Goal: Transaction & Acquisition: Purchase product/service

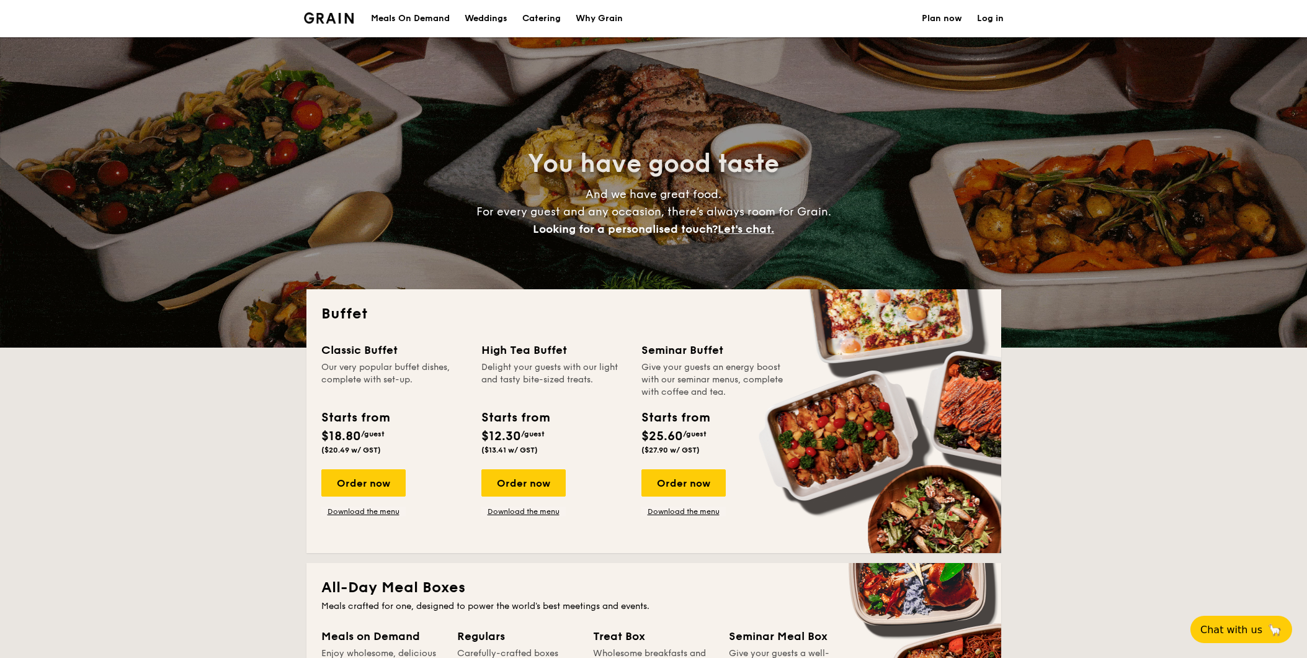
select select
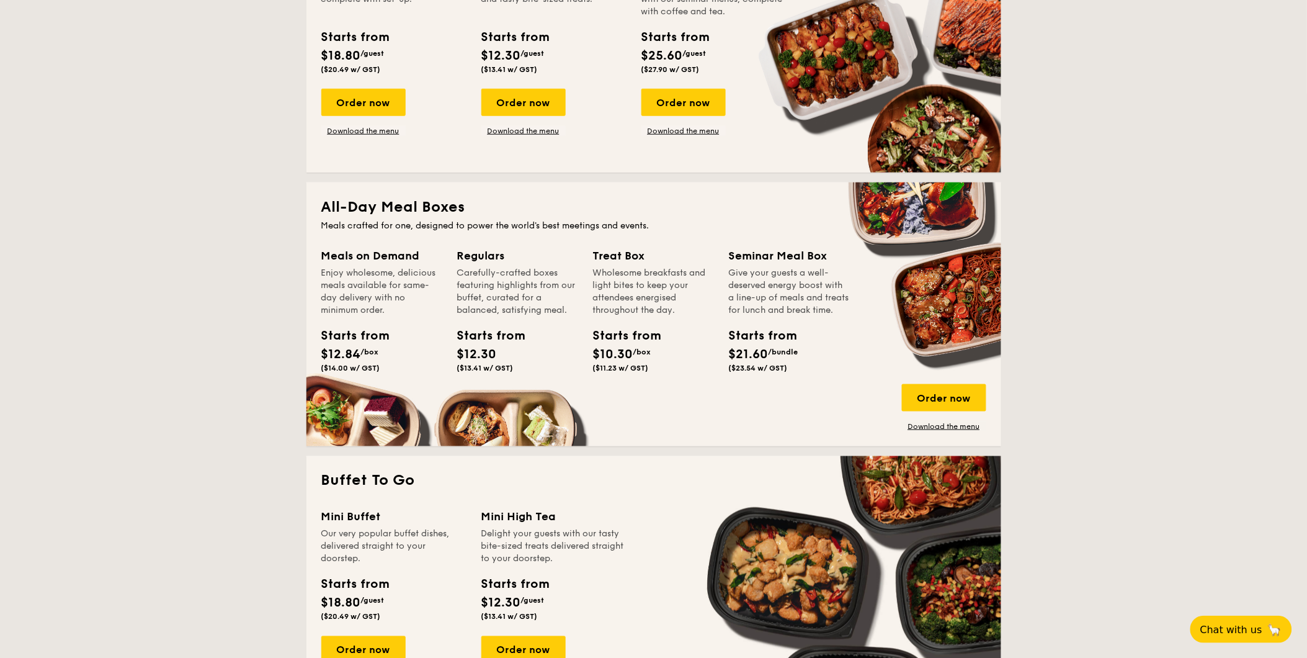
scroll to position [413, 0]
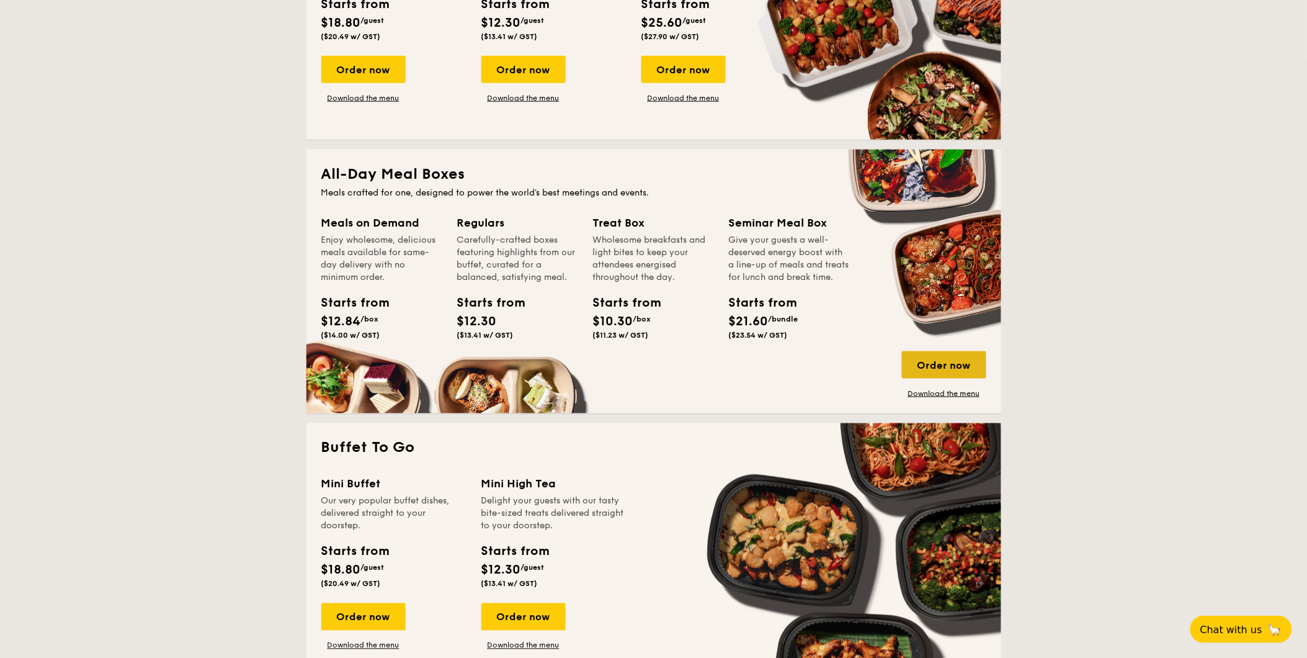
click at [947, 361] on div "Order now" at bounding box center [944, 364] width 84 height 27
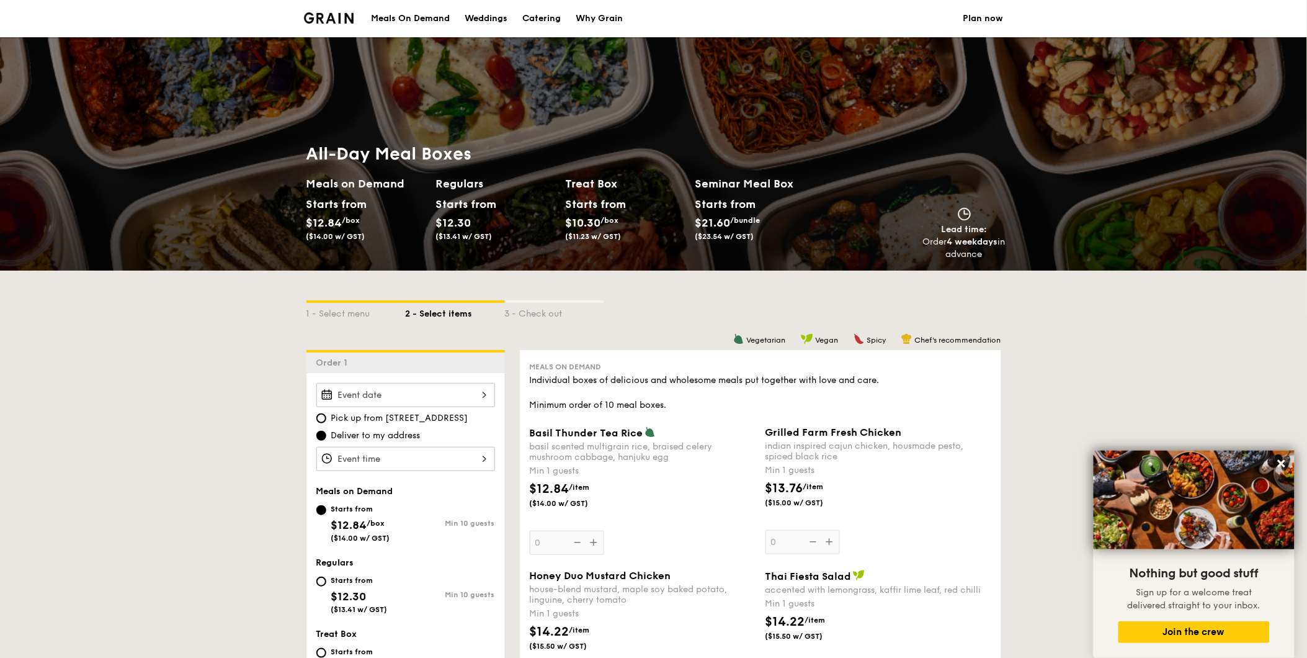
scroll to position [1496, 0]
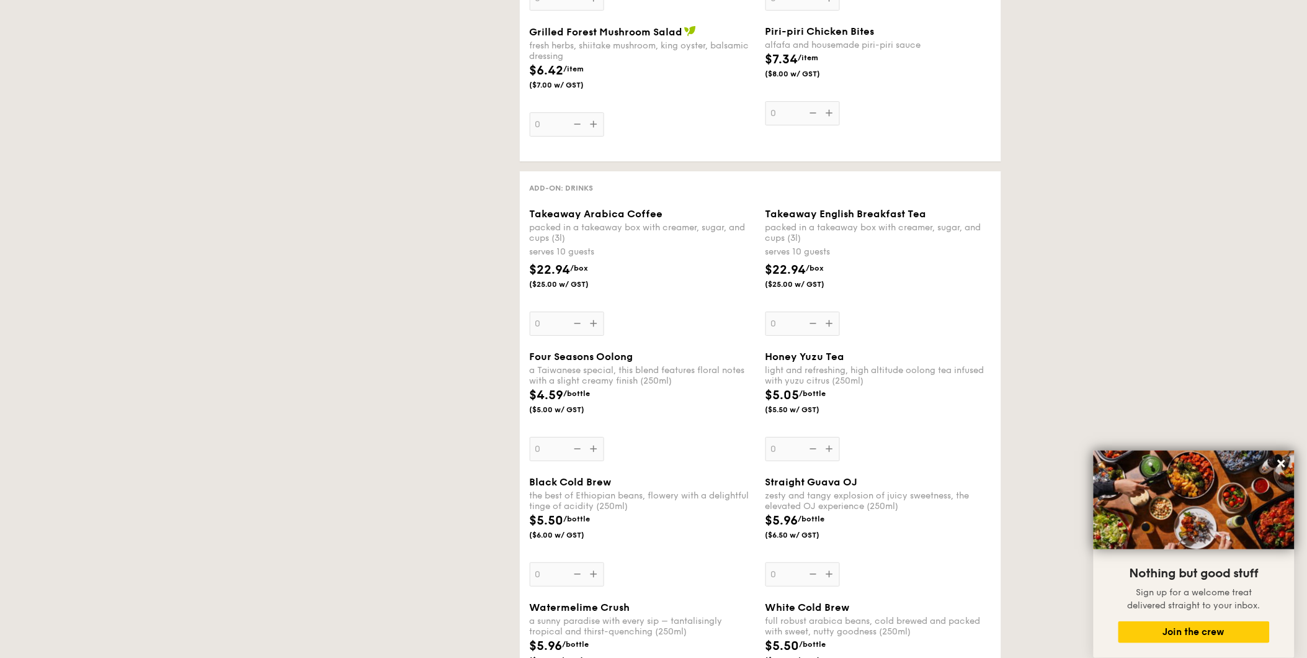
select select
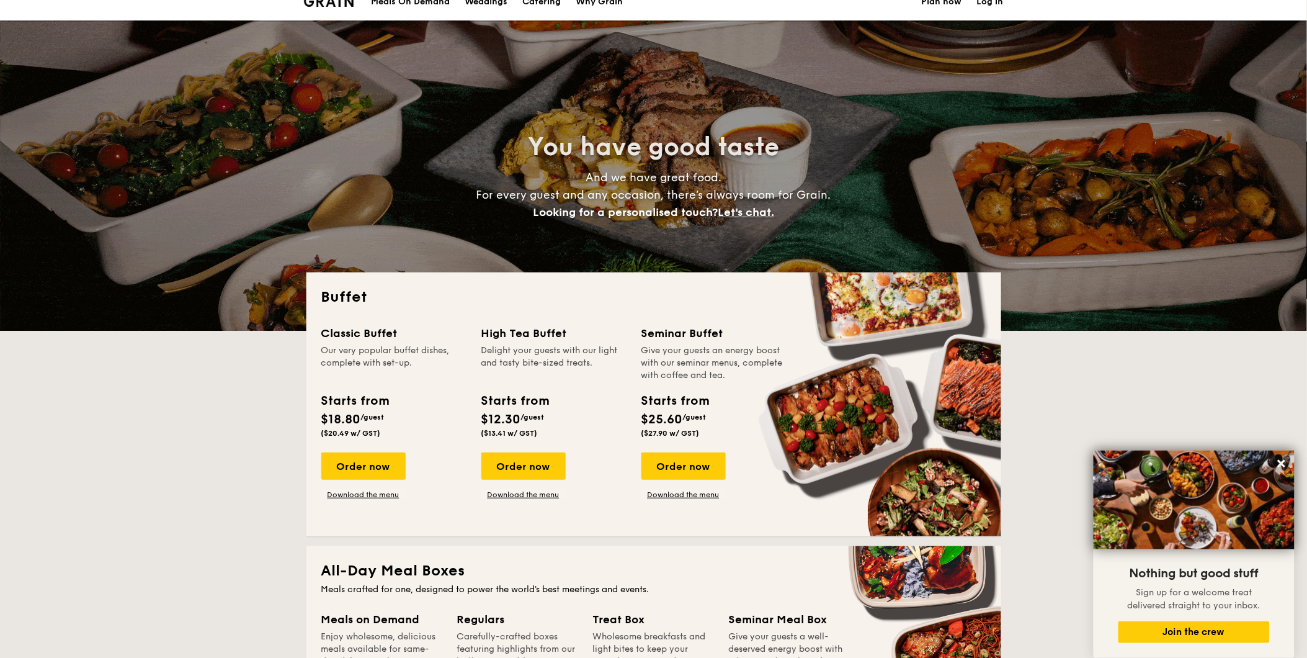
scroll to position [0, 0]
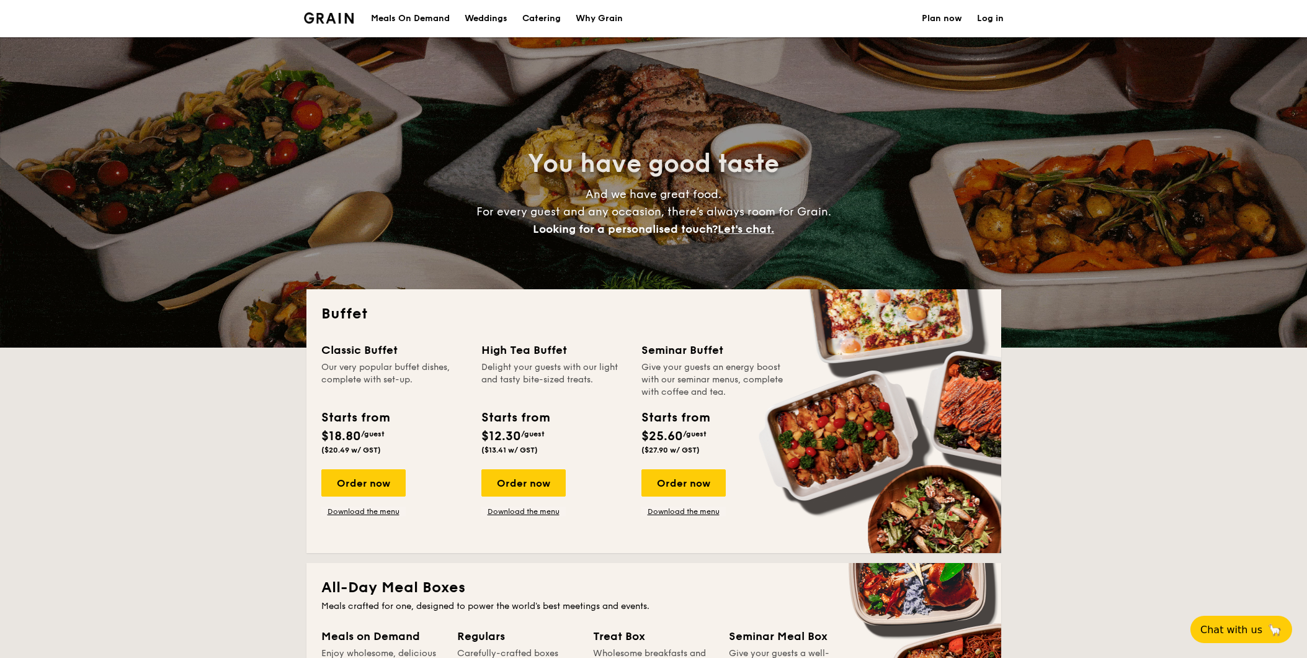
select select
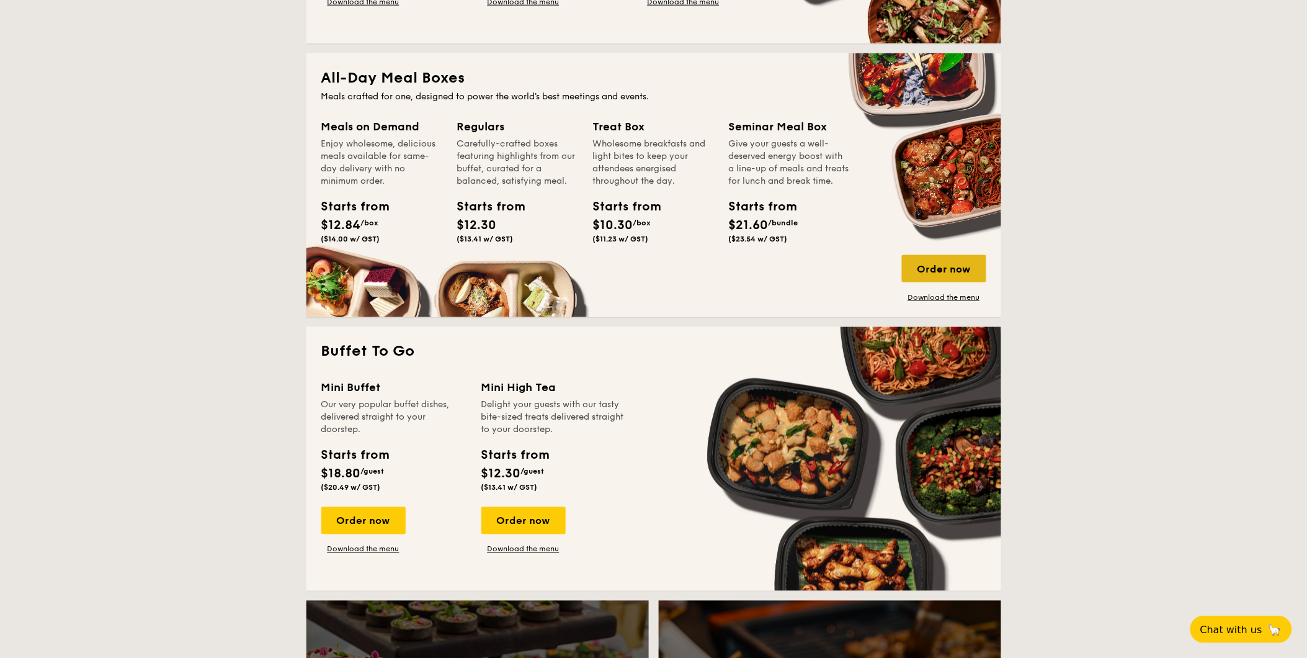
scroll to position [482, 0]
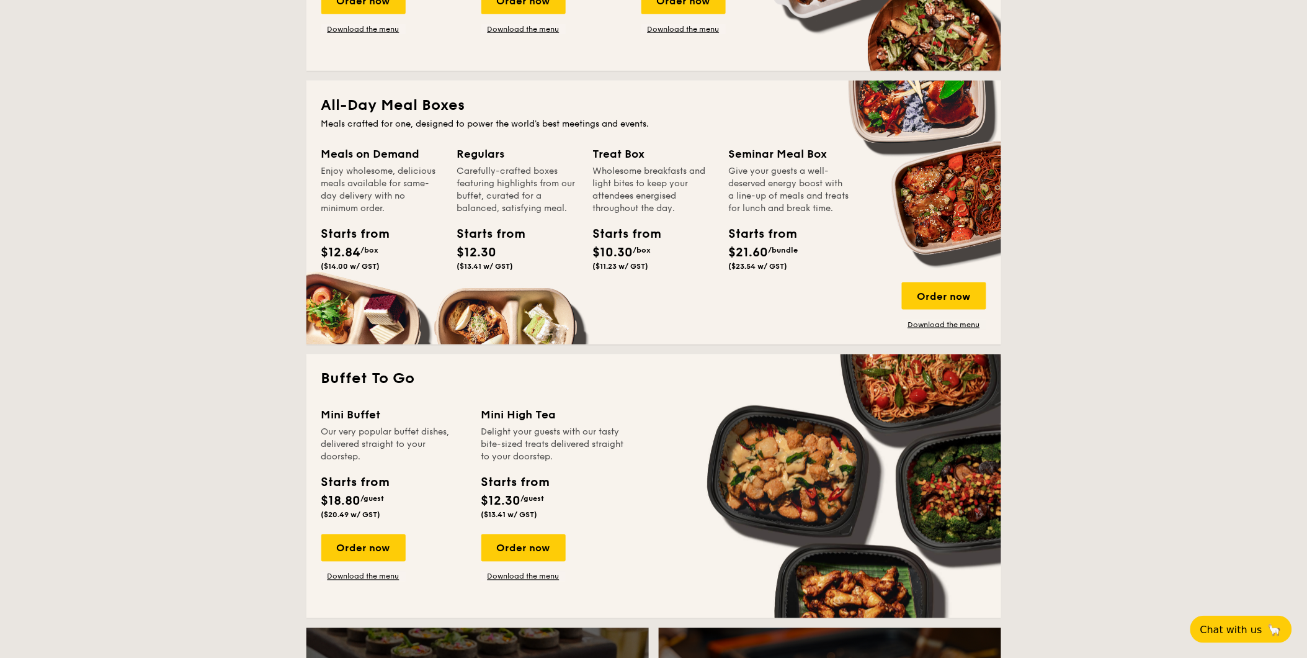
click at [630, 246] on span "$10.30" at bounding box center [613, 252] width 40 height 15
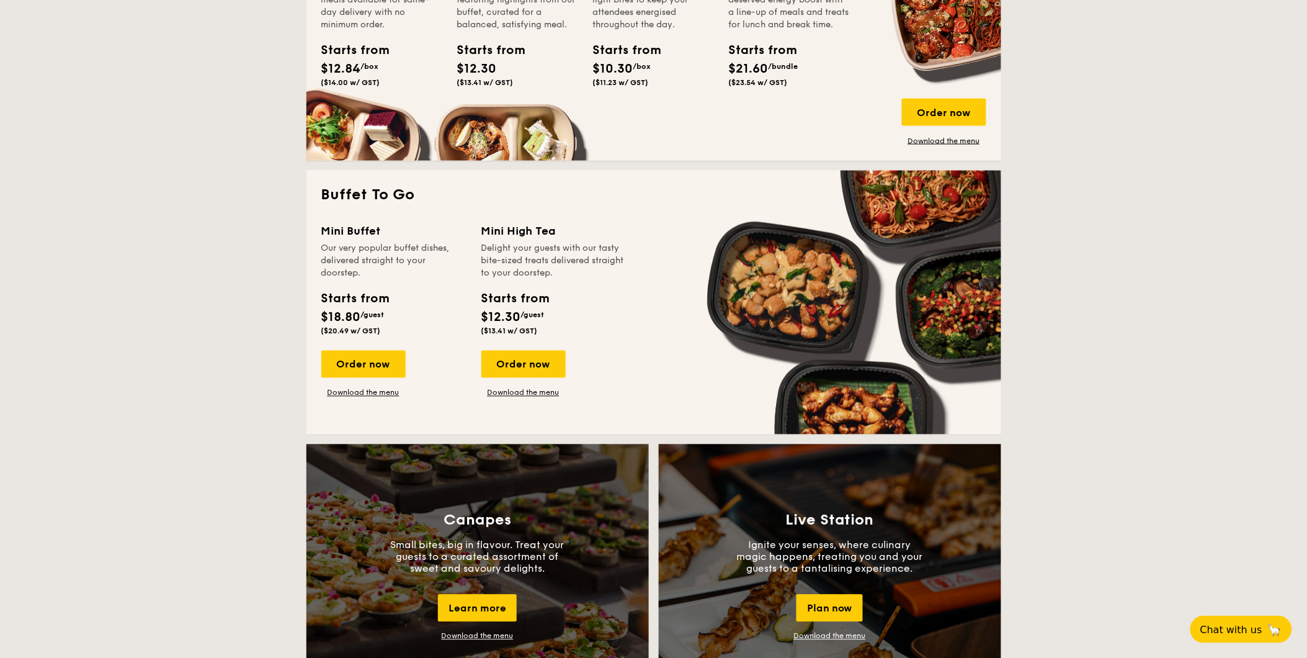
scroll to position [689, 0]
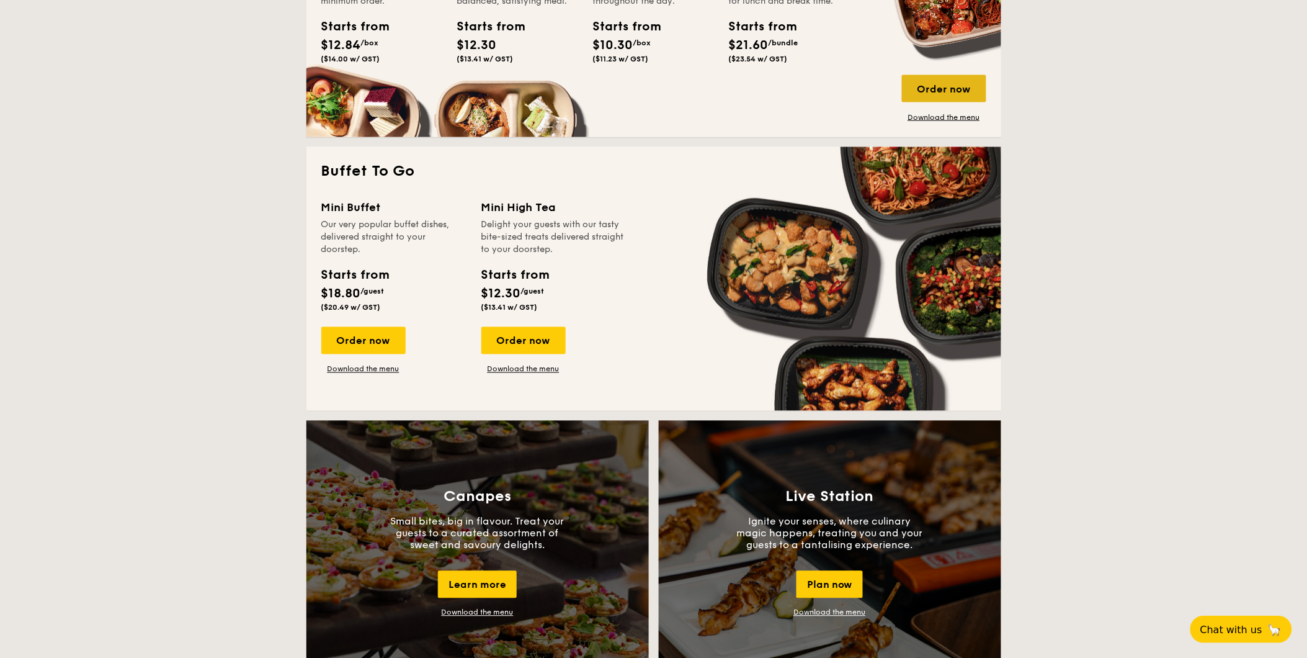
click at [964, 89] on div "Order now" at bounding box center [944, 88] width 84 height 27
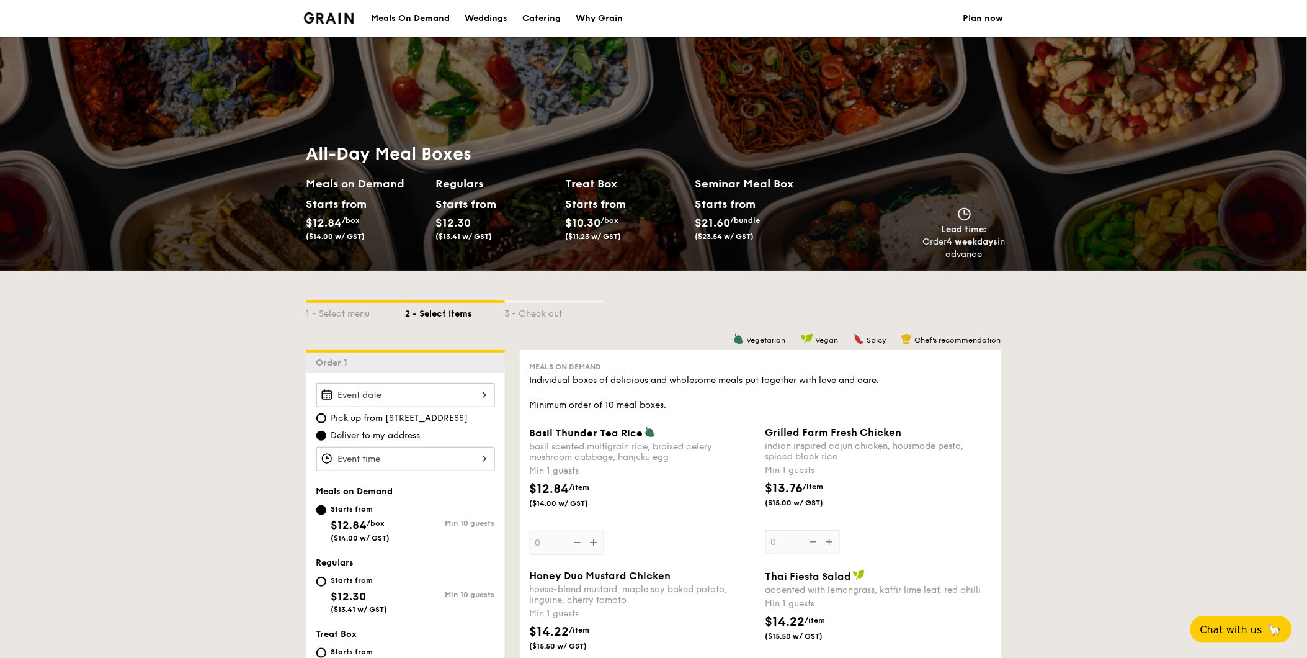
click at [424, 17] on div "Meals On Demand" at bounding box center [410, 18] width 79 height 37
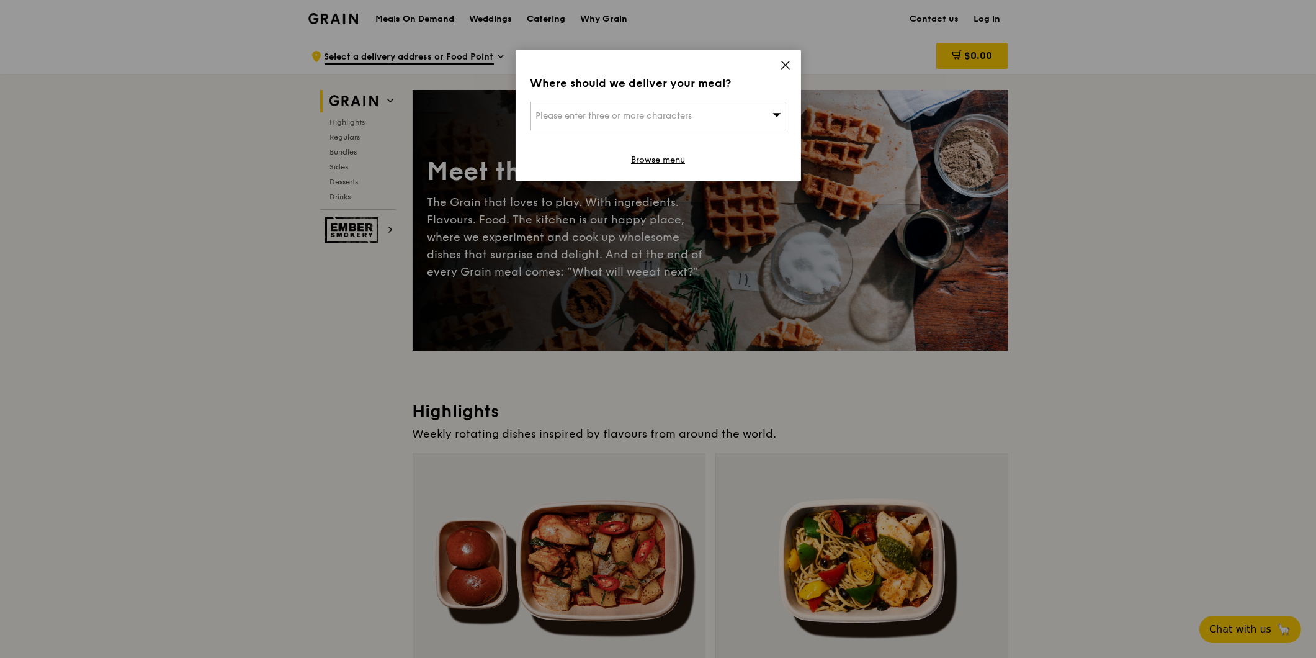
click at [766, 115] on div "Please enter three or more characters" at bounding box center [659, 116] width 256 height 29
